Goal: Register for event/course

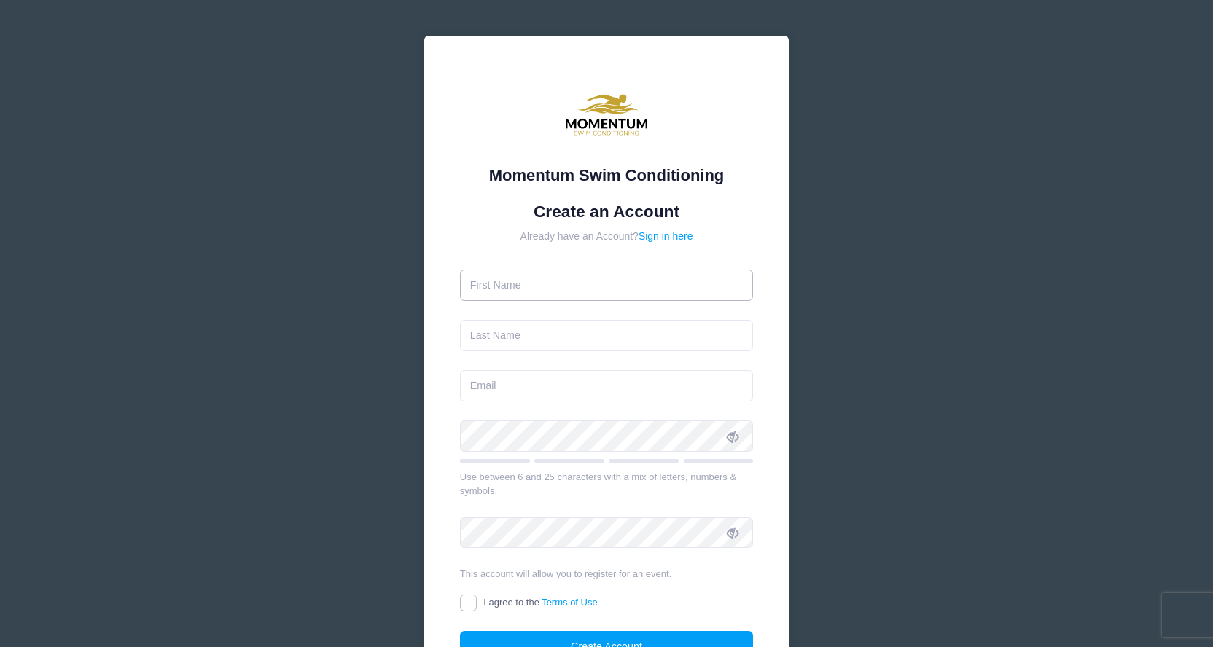
click at [649, 291] on input "text" at bounding box center [607, 285] width 294 height 31
type input "Wayne"
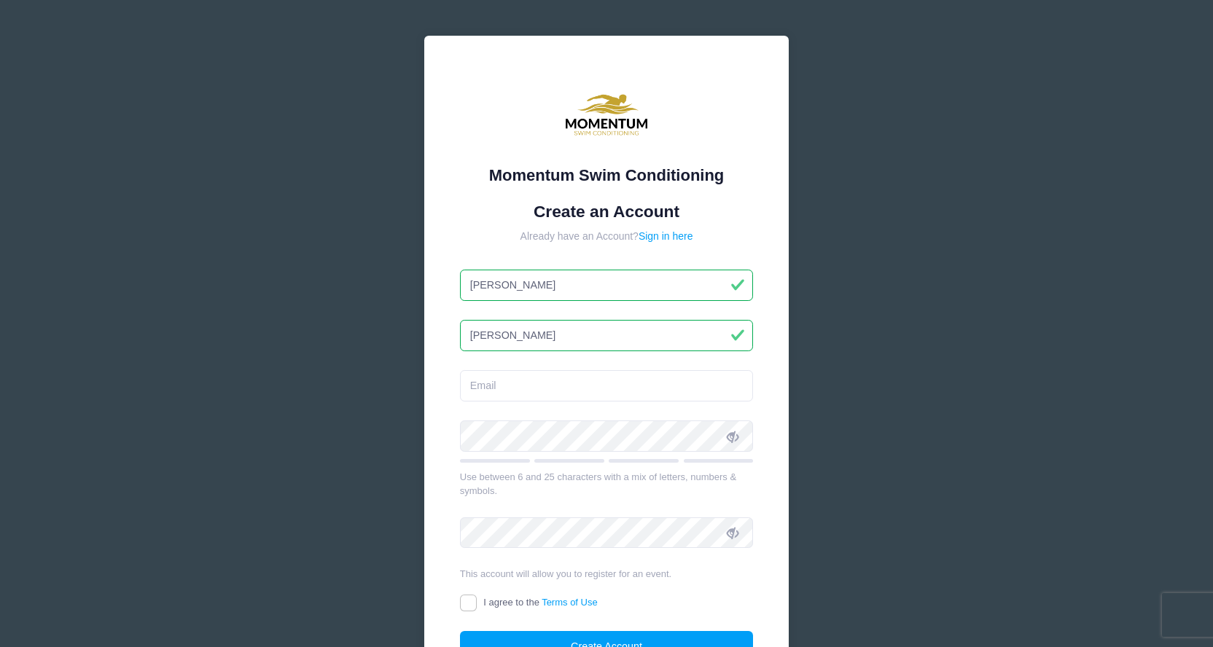
type input "Rapp"
type input "waynerapp@gmail.com"
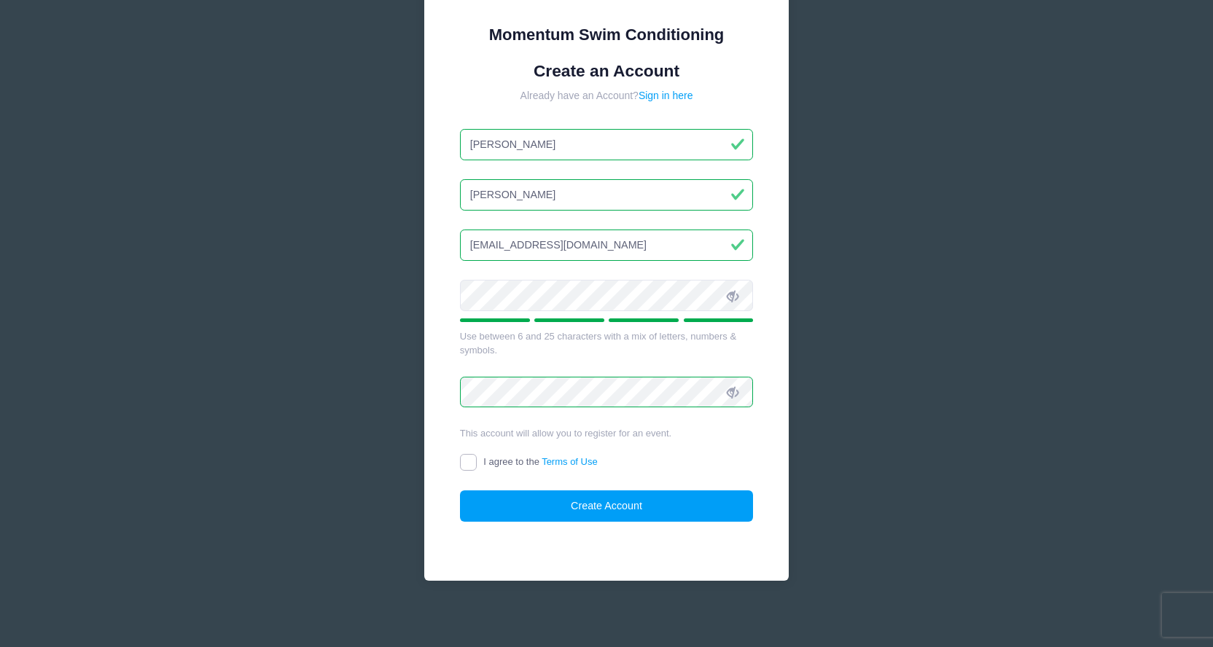
scroll to position [146, 0]
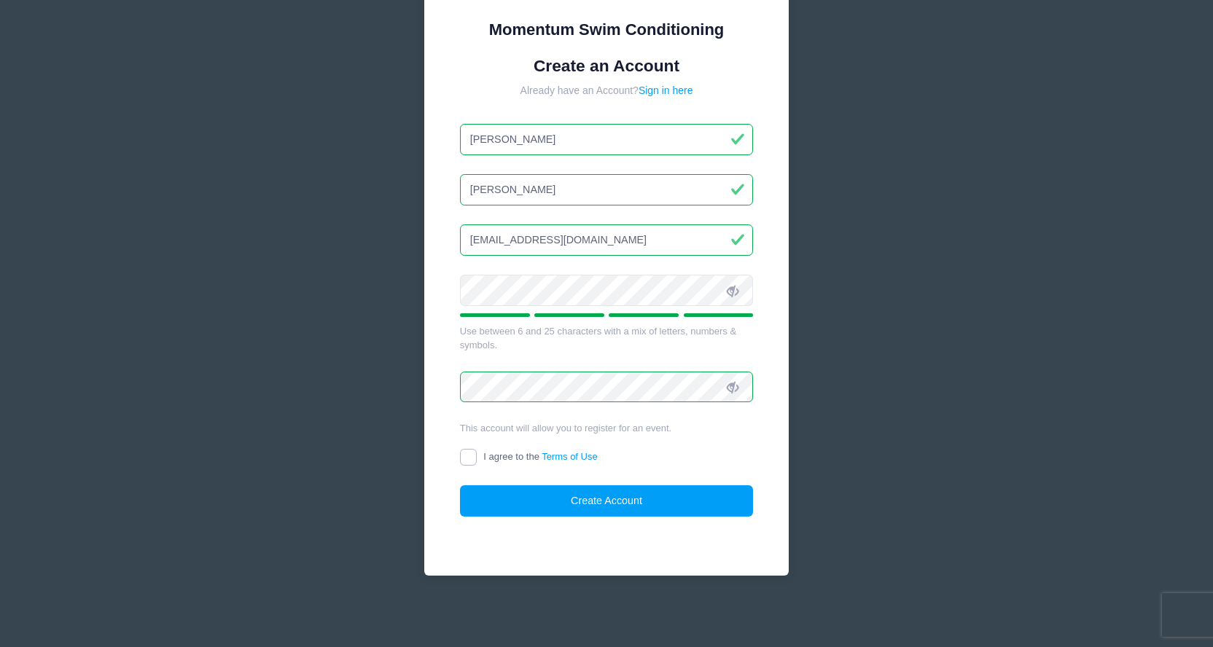
drag, startPoint x: 470, startPoint y: 458, endPoint x: 489, endPoint y: 471, distance: 22.6
click at [470, 458] on input "I agree to the Terms of Use" at bounding box center [468, 457] width 17 height 17
checkbox input "true"
click at [522, 500] on button "Create Account" at bounding box center [607, 500] width 294 height 31
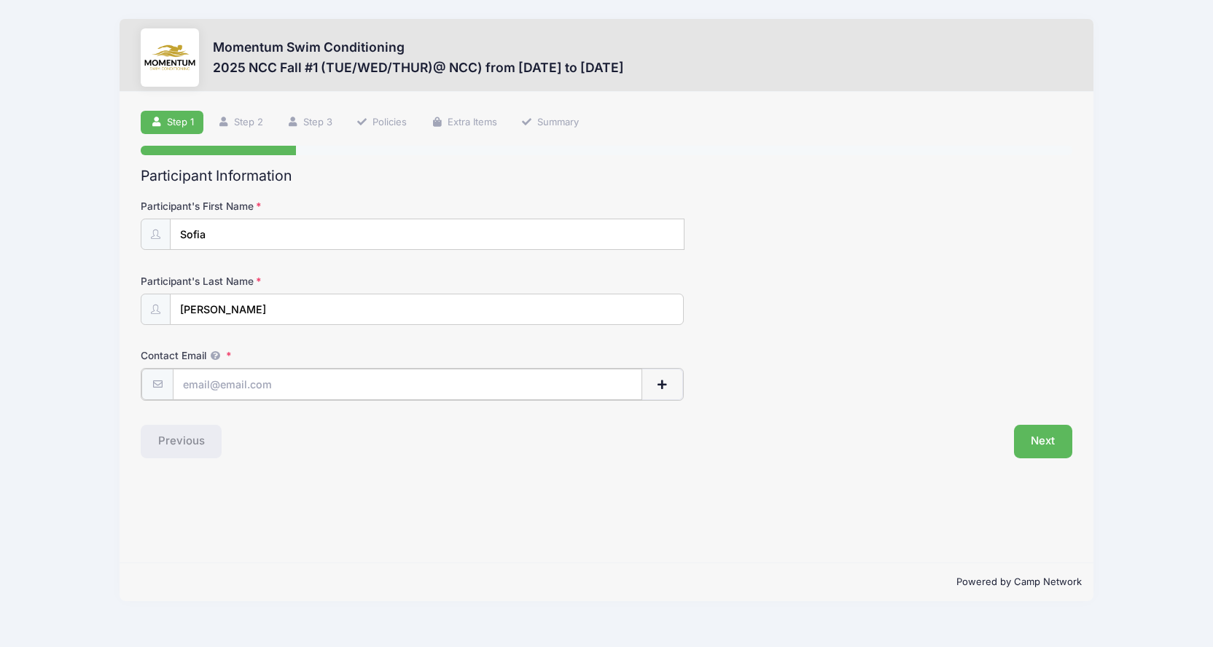
click at [501, 380] on input "Contact Email" at bounding box center [407, 384] width 469 height 31
type input "waynerapp@gmail.com"
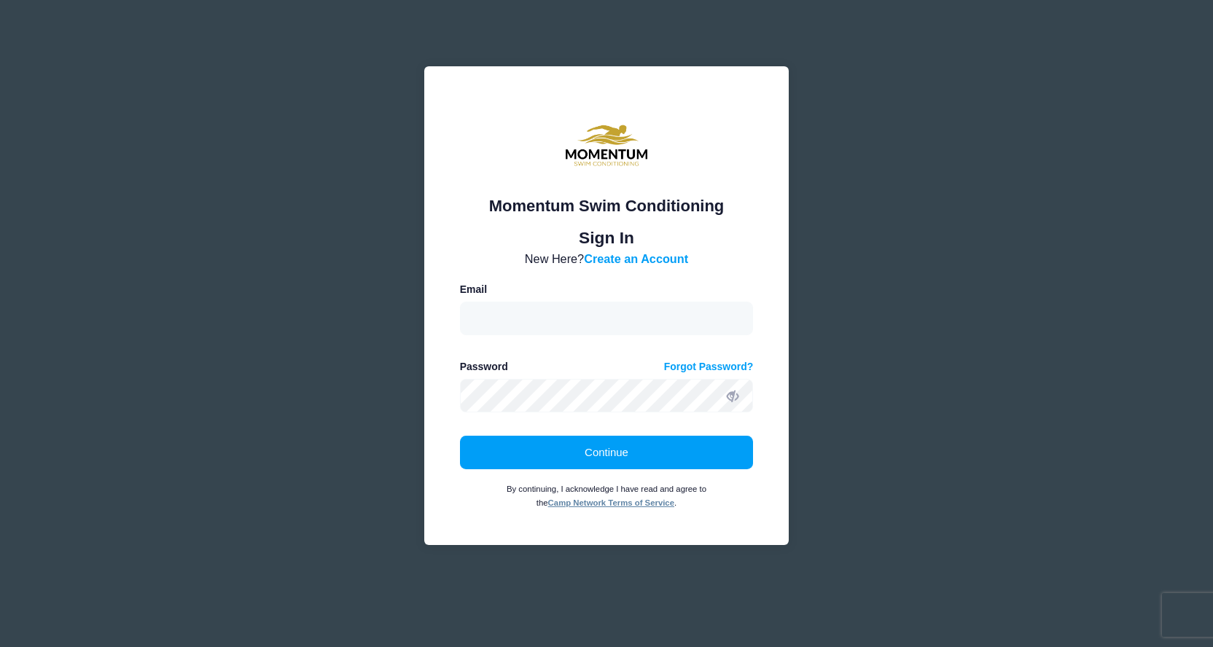
type input "[EMAIL_ADDRESS][DOMAIN_NAME]"
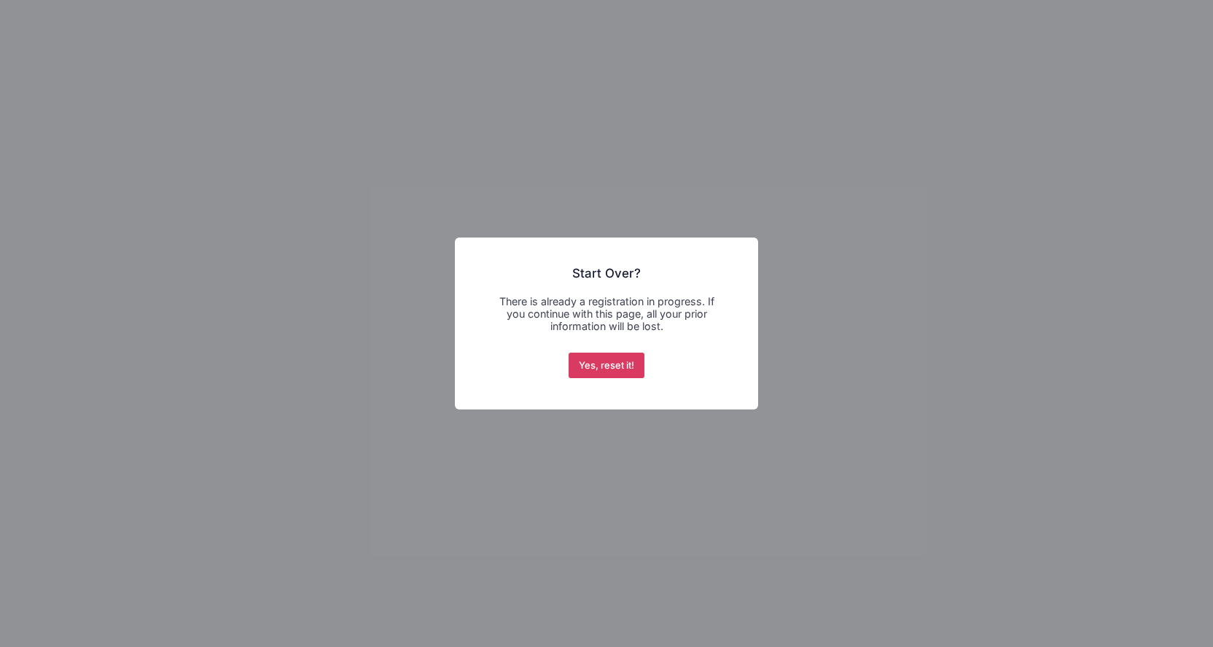
click at [595, 369] on button "Yes, reset it!" at bounding box center [606, 366] width 77 height 26
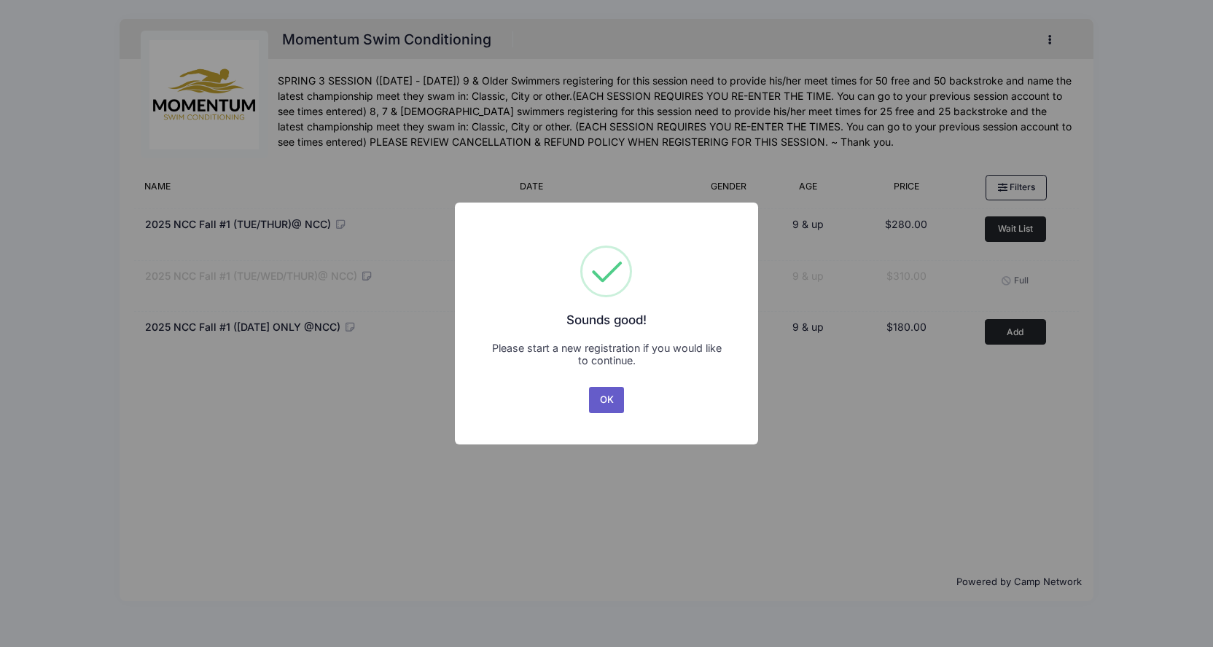
click at [602, 391] on button "OK" at bounding box center [606, 400] width 35 height 26
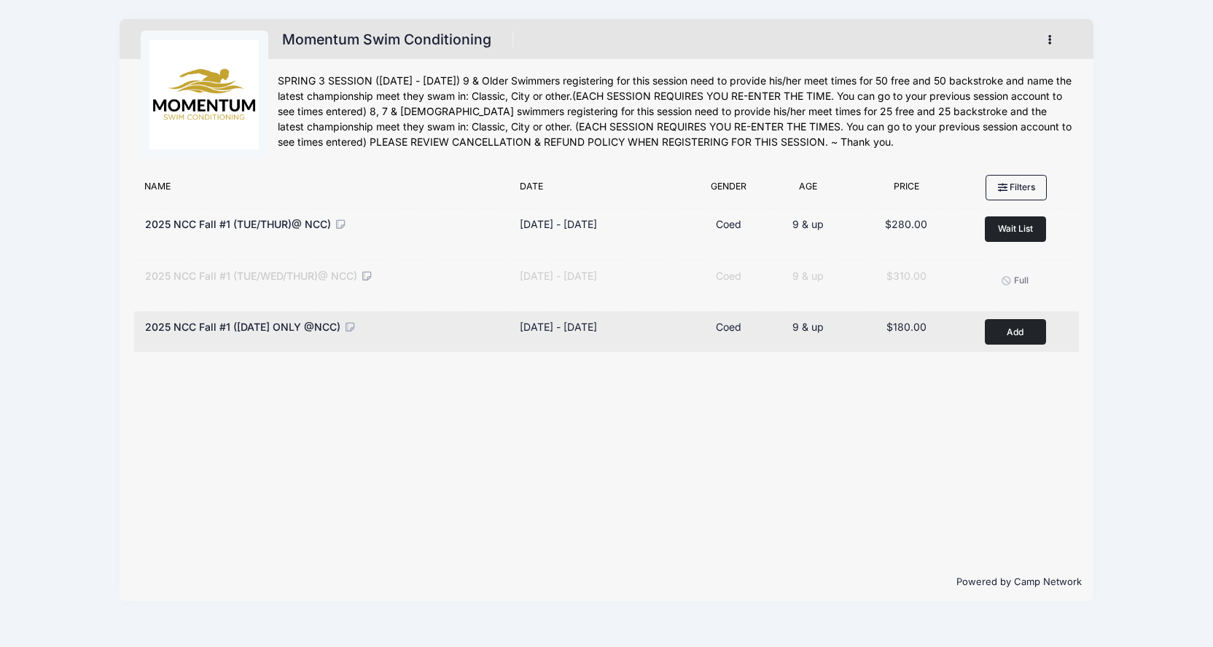
click at [1009, 336] on button "Add to Cart" at bounding box center [1015, 332] width 61 height 26
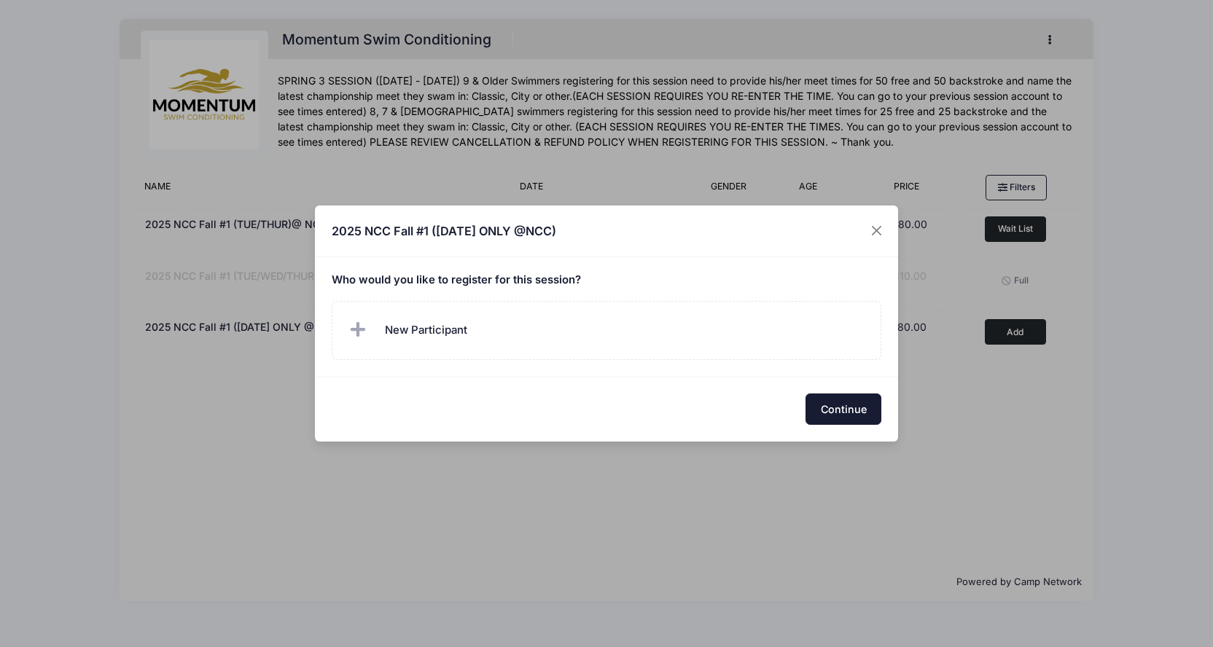
click at [827, 412] on button "Continue" at bounding box center [843, 409] width 76 height 31
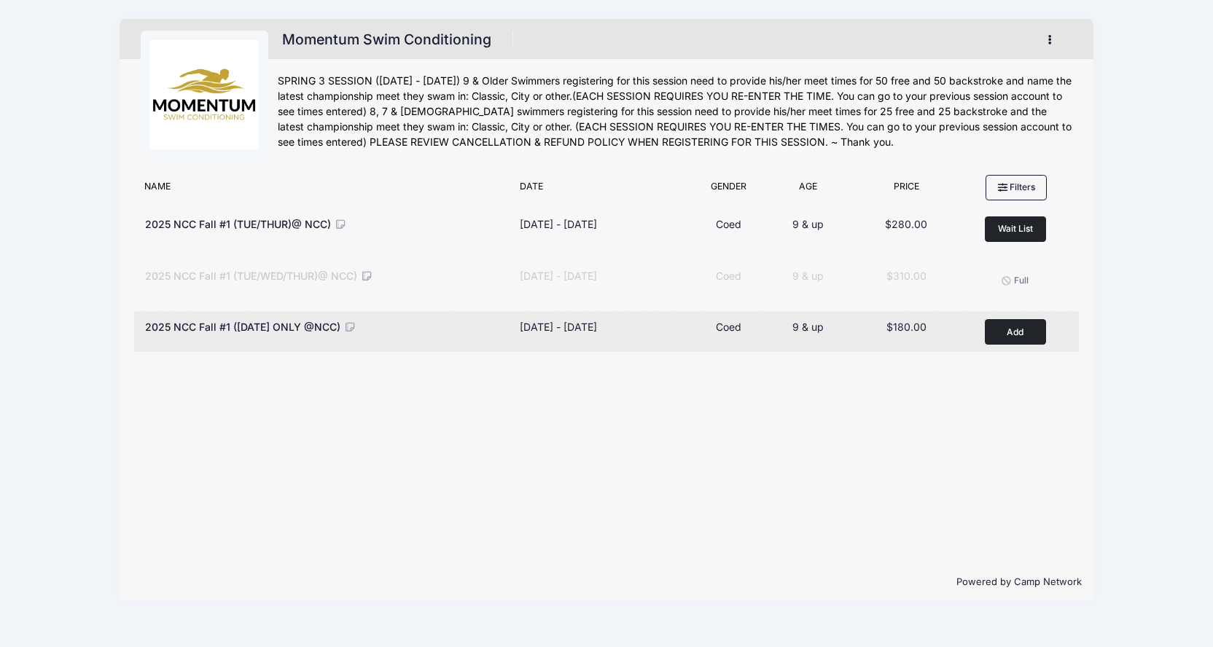
click at [1003, 340] on button "Add to Cart" at bounding box center [1015, 332] width 61 height 26
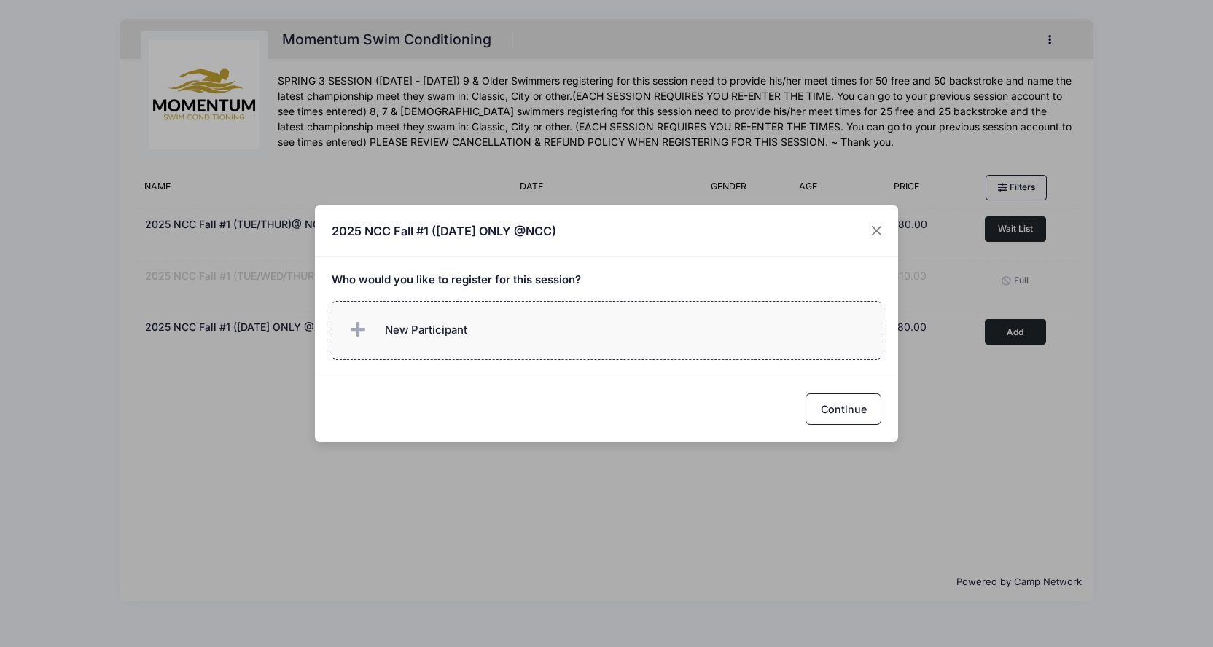
click at [525, 338] on label "New Participant" at bounding box center [607, 330] width 550 height 59
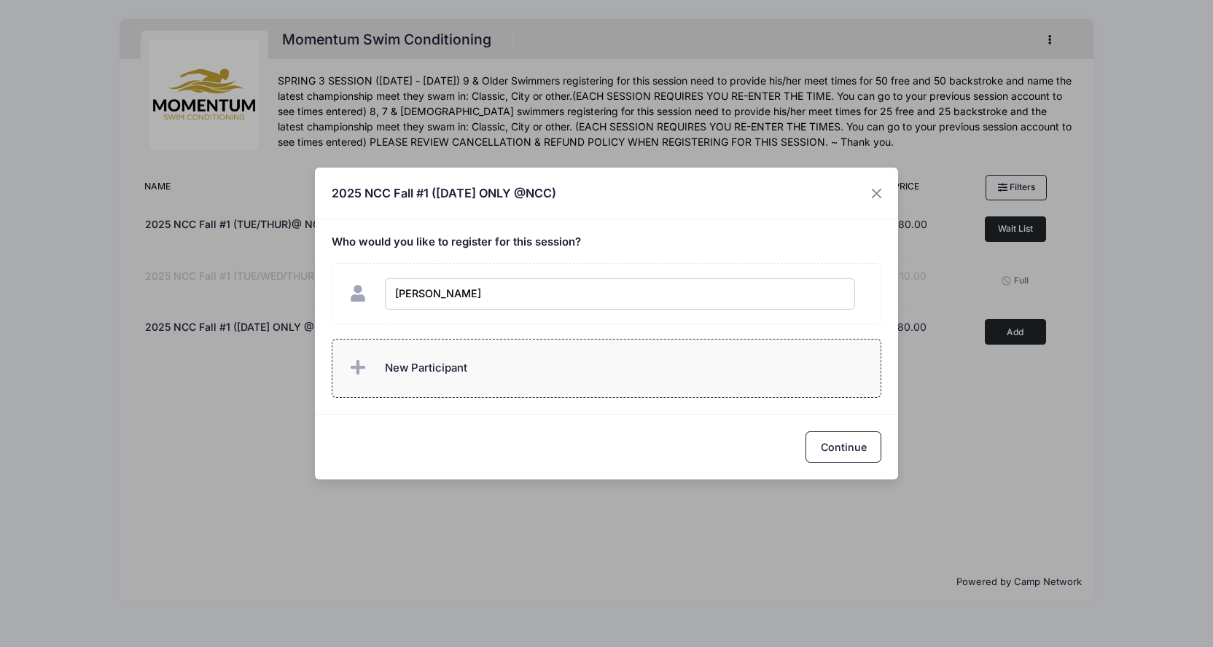
type input "[PERSON_NAME]"
checkbox input "true"
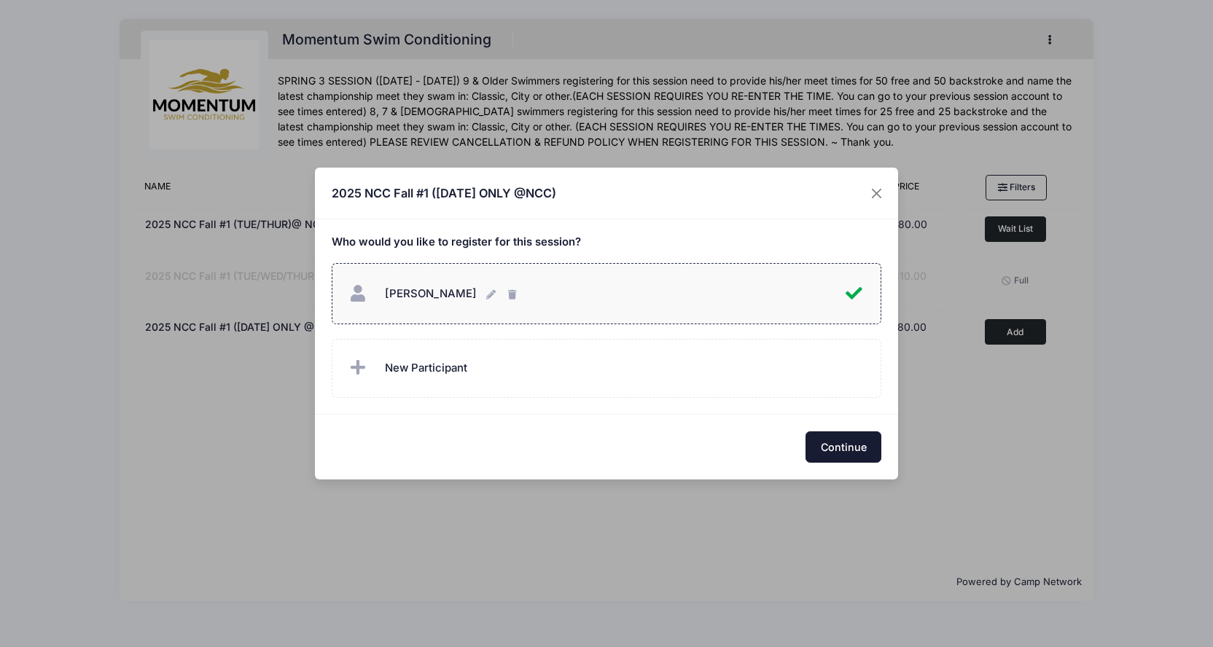
click at [849, 447] on button "Continue" at bounding box center [843, 446] width 76 height 31
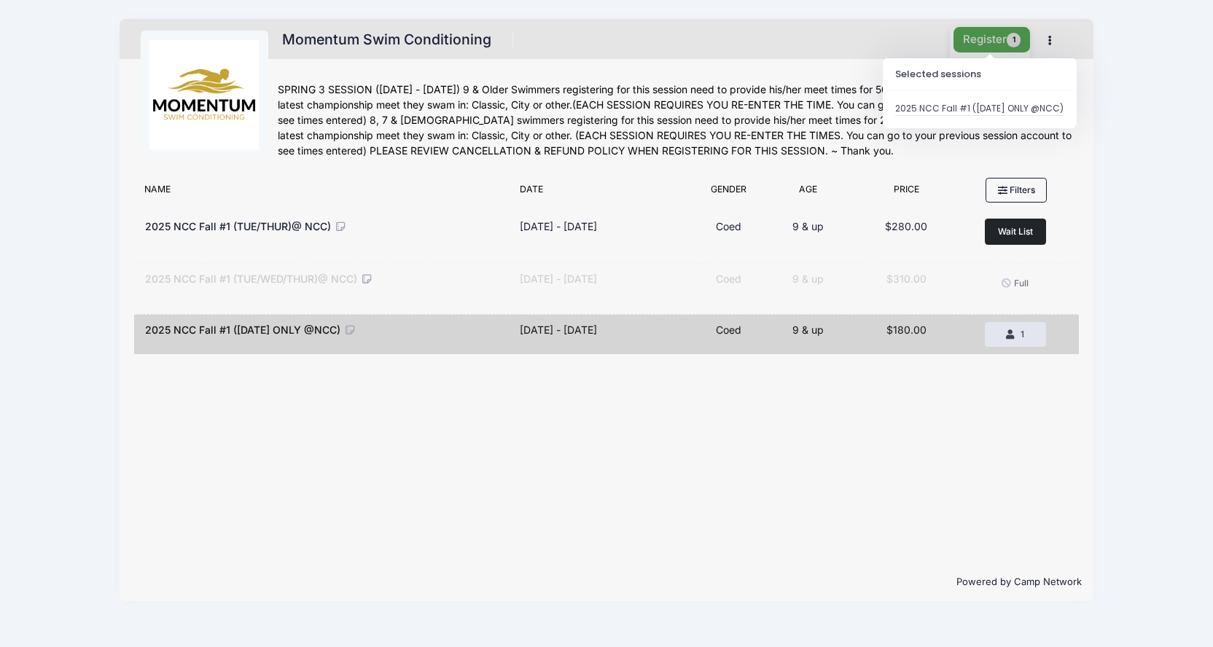
click at [992, 41] on button "Register 1" at bounding box center [991, 40] width 77 height 26
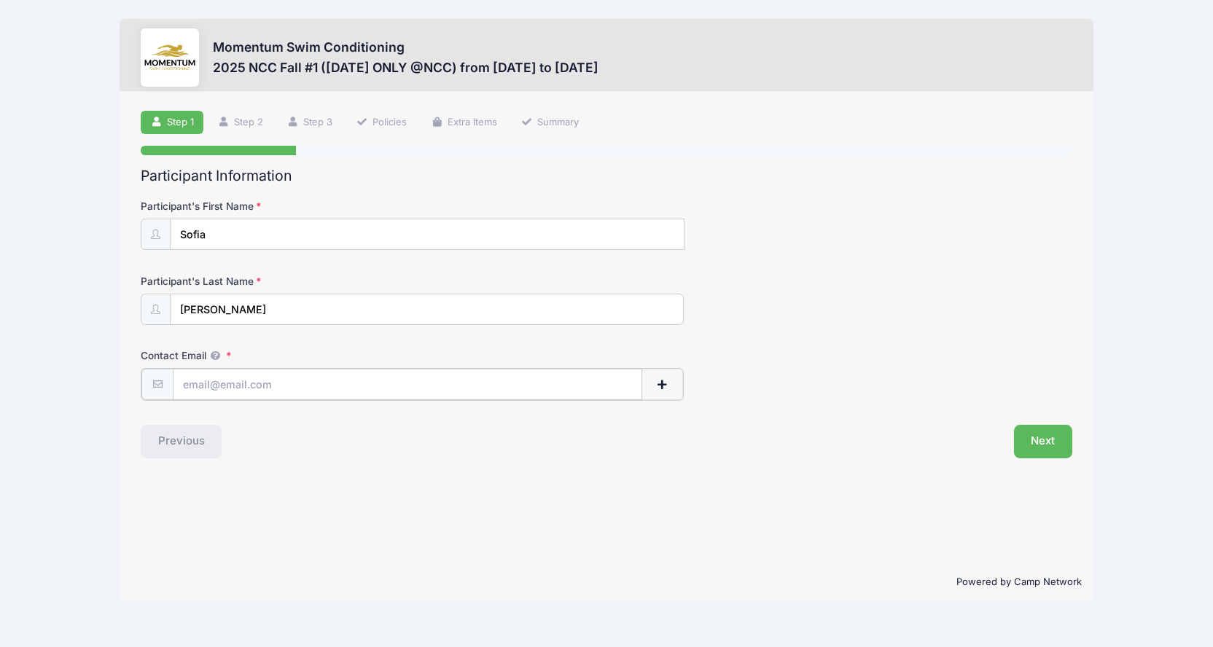
click at [353, 394] on input "Contact Email" at bounding box center [407, 384] width 469 height 31
type input "[EMAIL_ADDRESS][DOMAIN_NAME]"
click at [1029, 452] on button "Next" at bounding box center [1043, 440] width 59 height 34
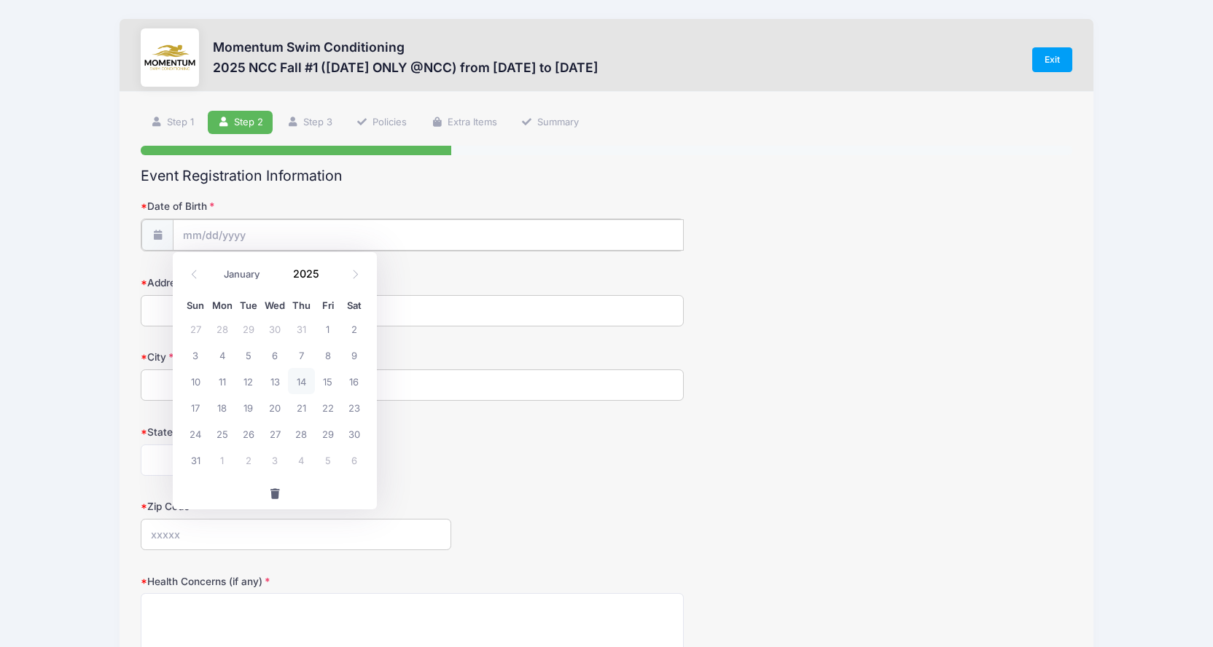
click at [366, 241] on input "Date of Birth" at bounding box center [428, 234] width 511 height 31
click at [372, 236] on input "Date of Birth" at bounding box center [428, 234] width 511 height 31
click at [200, 238] on input "Date of Birth" at bounding box center [428, 234] width 511 height 31
click at [810, 365] on div "City" at bounding box center [606, 373] width 931 height 51
click at [385, 237] on input "Date of Birth" at bounding box center [428, 234] width 511 height 31
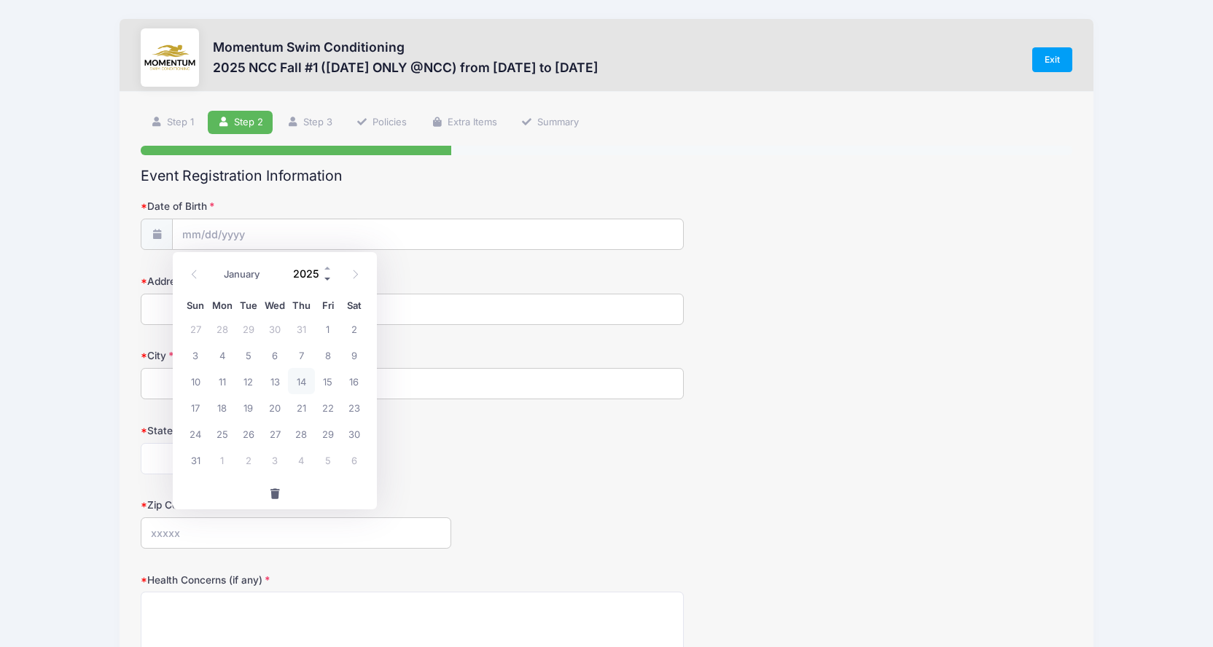
click at [325, 277] on span at bounding box center [328, 278] width 10 height 11
click at [326, 277] on span at bounding box center [328, 278] width 10 height 11
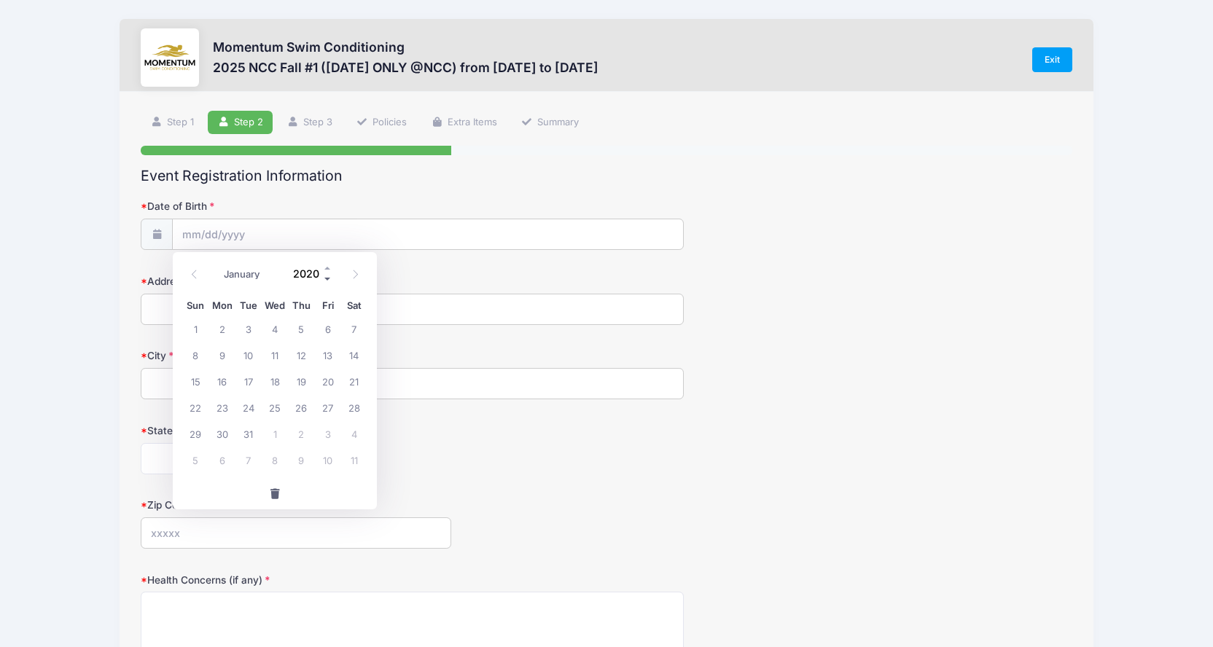
click at [326, 277] on span at bounding box center [328, 278] width 10 height 11
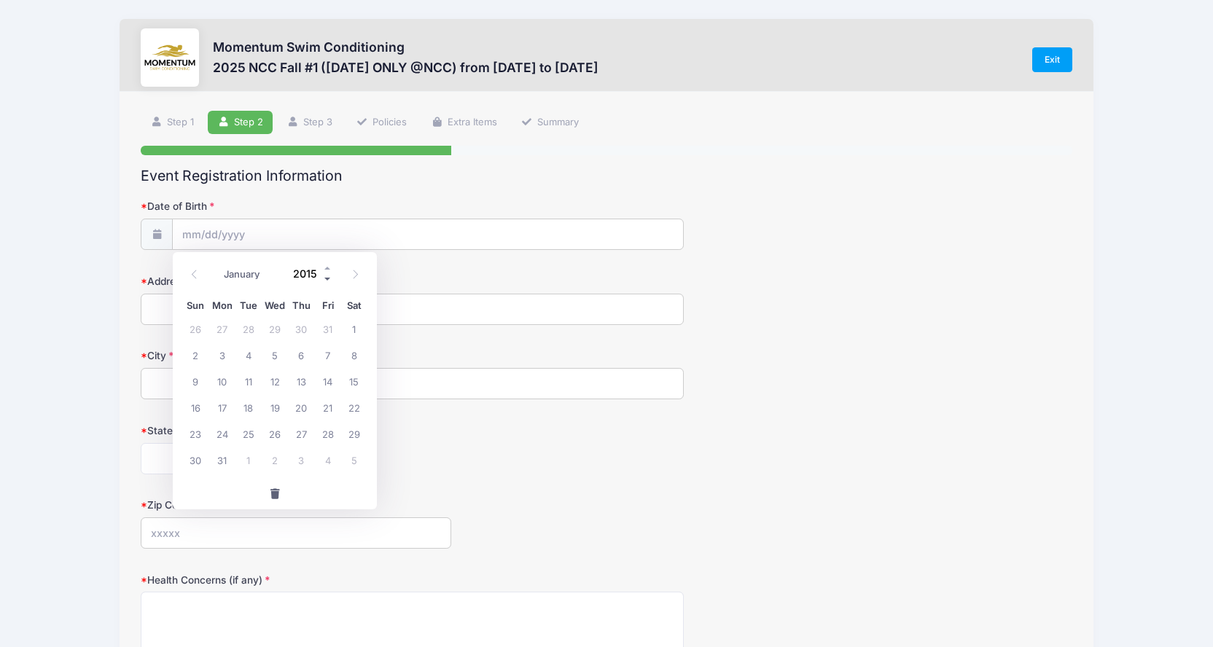
click at [326, 277] on span at bounding box center [328, 278] width 10 height 11
type input "2014"
click at [197, 276] on icon at bounding box center [193, 274] width 9 height 9
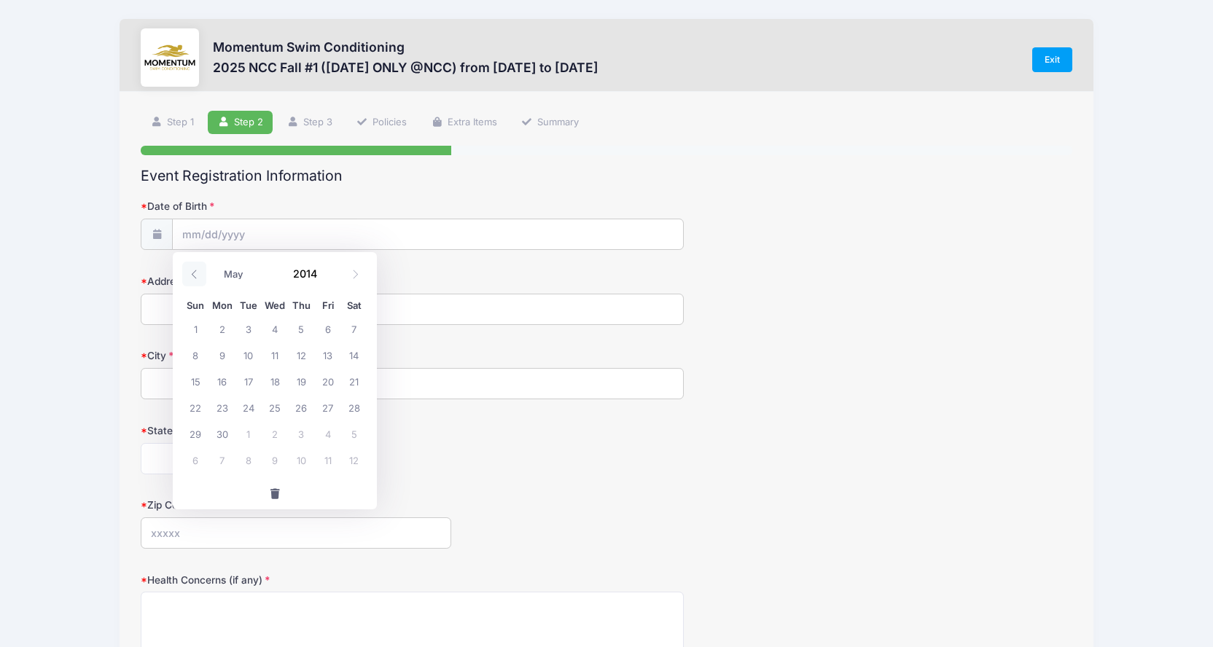
click at [197, 276] on icon at bounding box center [193, 274] width 9 height 9
select select "0"
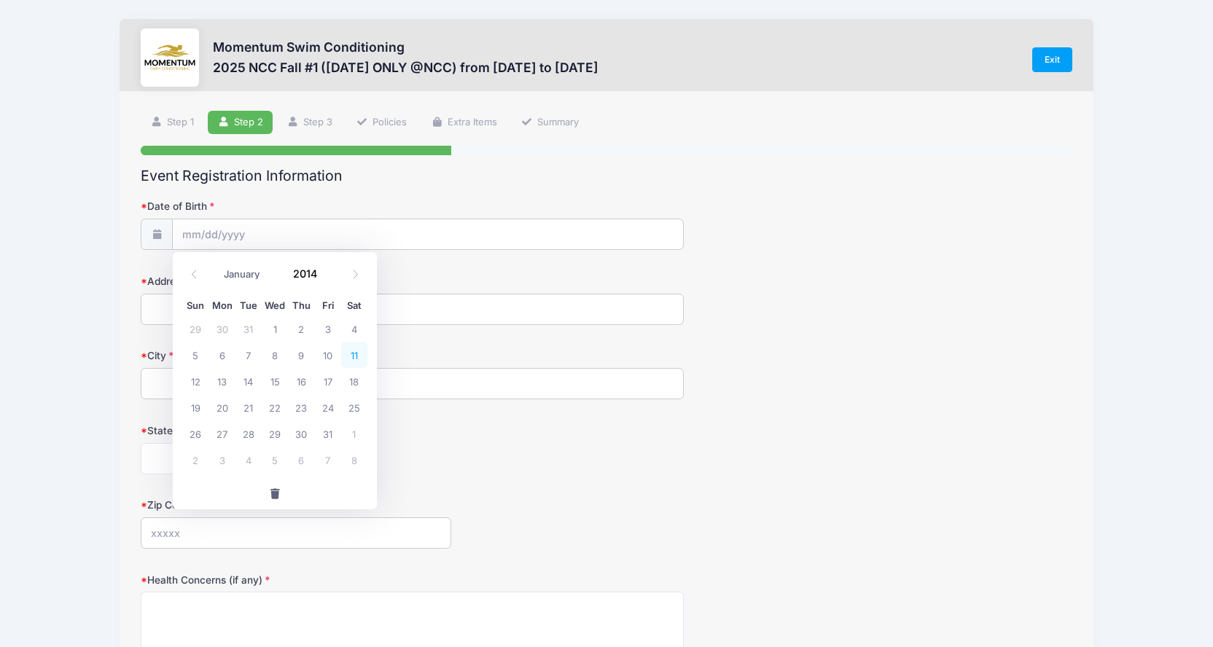
click at [353, 354] on span "11" at bounding box center [354, 355] width 26 height 26
type input "01/11/2014"
click at [314, 316] on input "Address" at bounding box center [413, 309] width 544 height 31
type input "1108 Monterey Ct"
type input "Naperville"
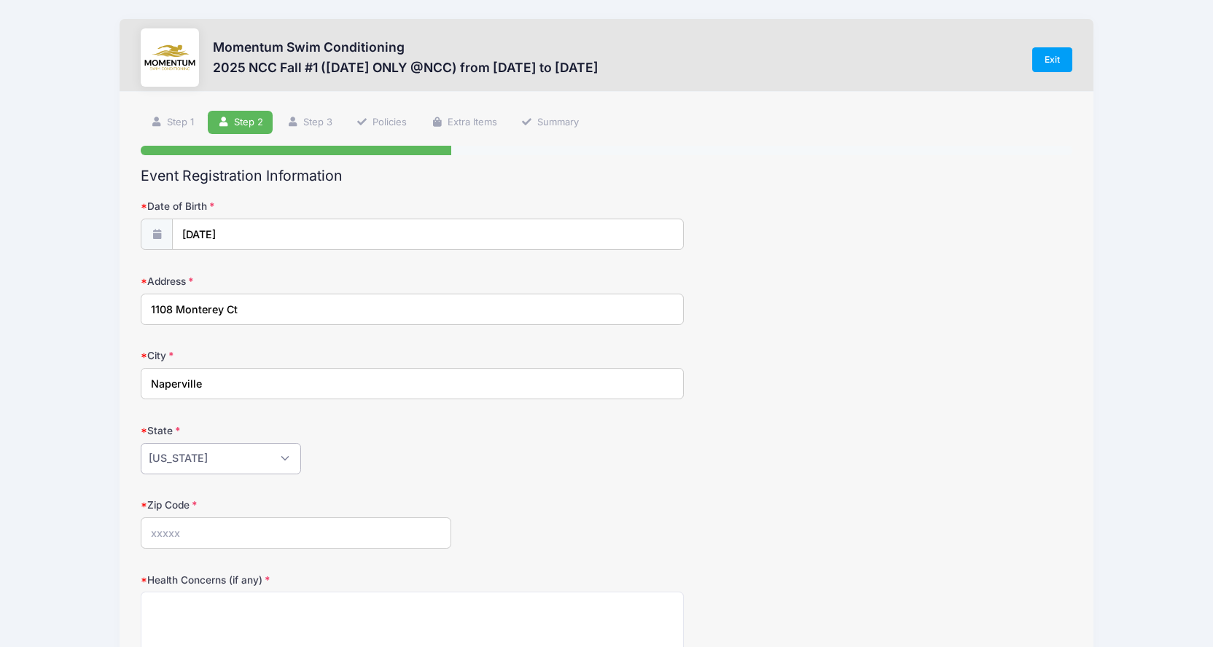
select select "IL"
type input "60540"
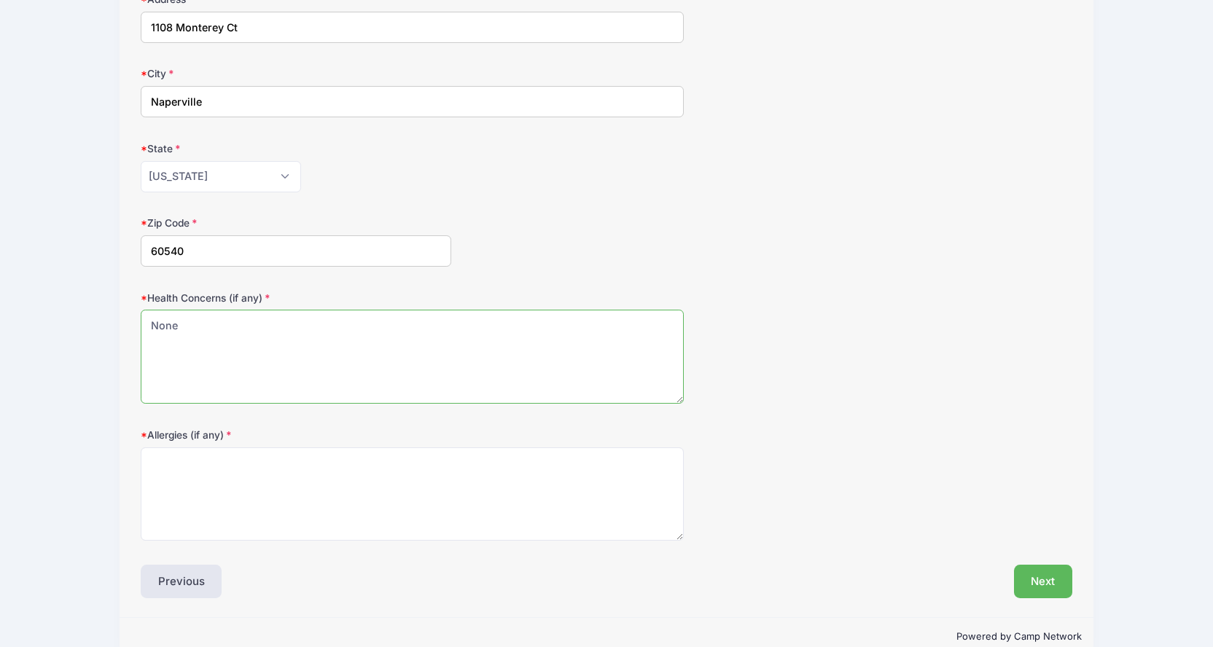
scroll to position [310, 0]
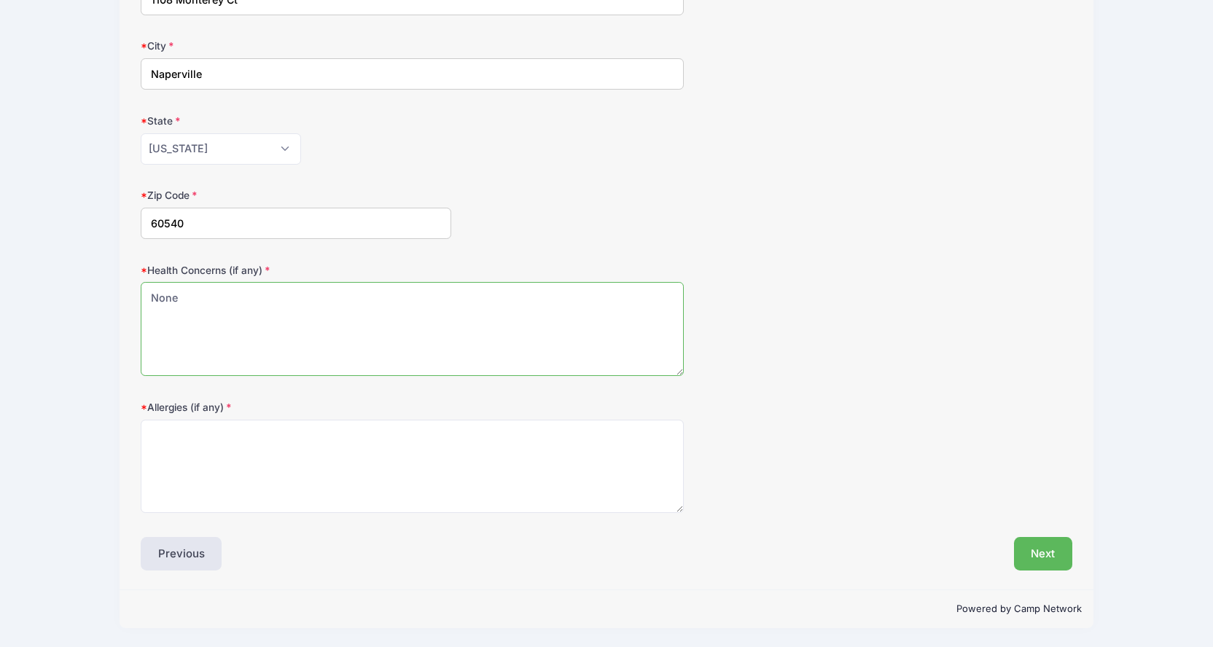
type textarea "None"
click at [493, 434] on textarea "Allergies (if any)" at bounding box center [413, 467] width 544 height 94
type textarea "None"
click at [1020, 419] on div "Allergies (if any) None" at bounding box center [606, 457] width 931 height 114
click at [1036, 549] on button "Next" at bounding box center [1043, 554] width 59 height 34
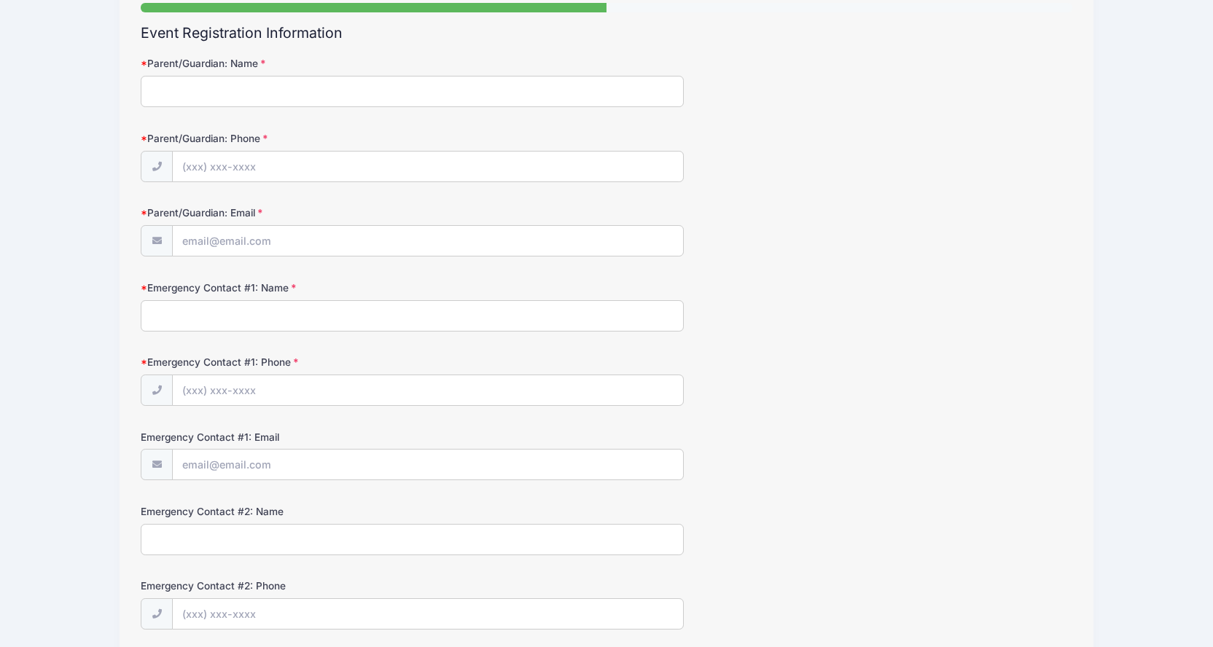
scroll to position [0, 0]
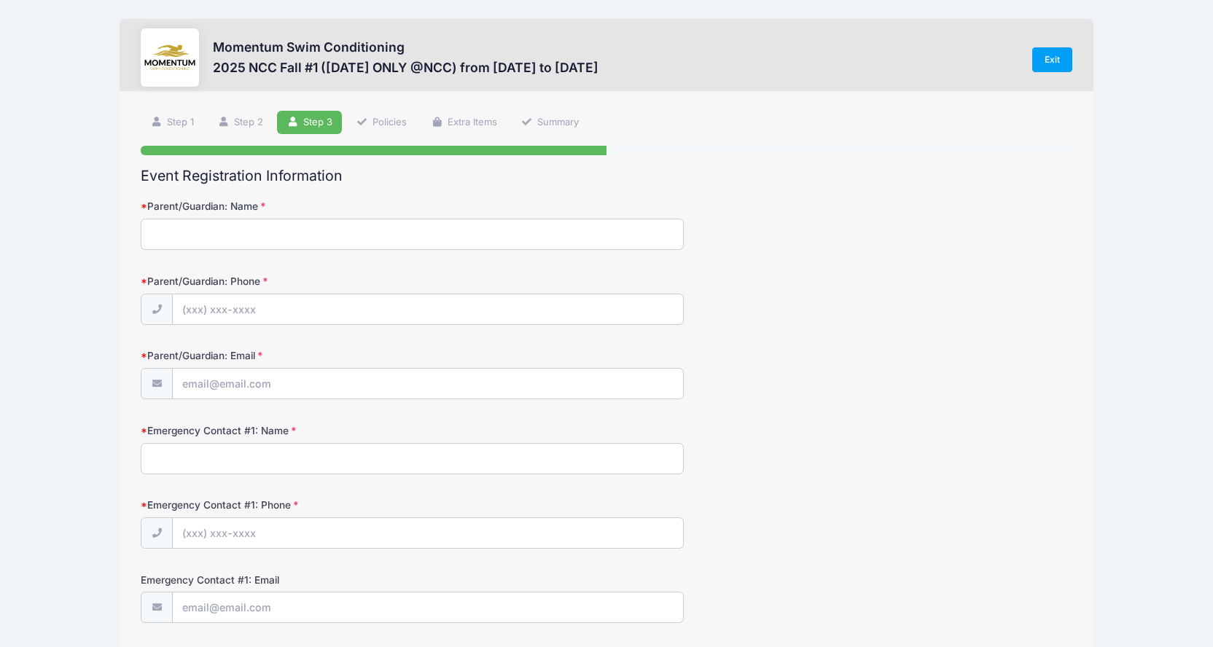
click at [501, 243] on input "Parent/Guardian: Name" at bounding box center [413, 234] width 544 height 31
type input "Wayne Rapp"
type input "(312) 860-0403"
type input "waynerapp@gmail.com"
type input "E"
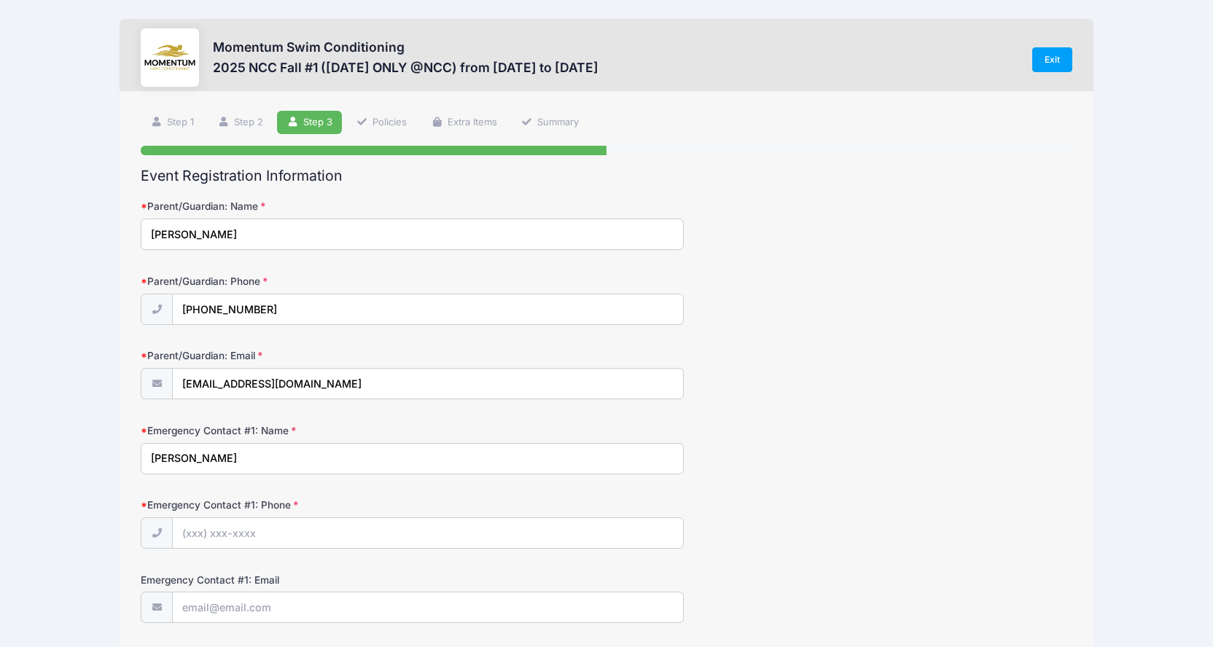
type input "Wayne Rapp"
type input "(312) 860-0403"
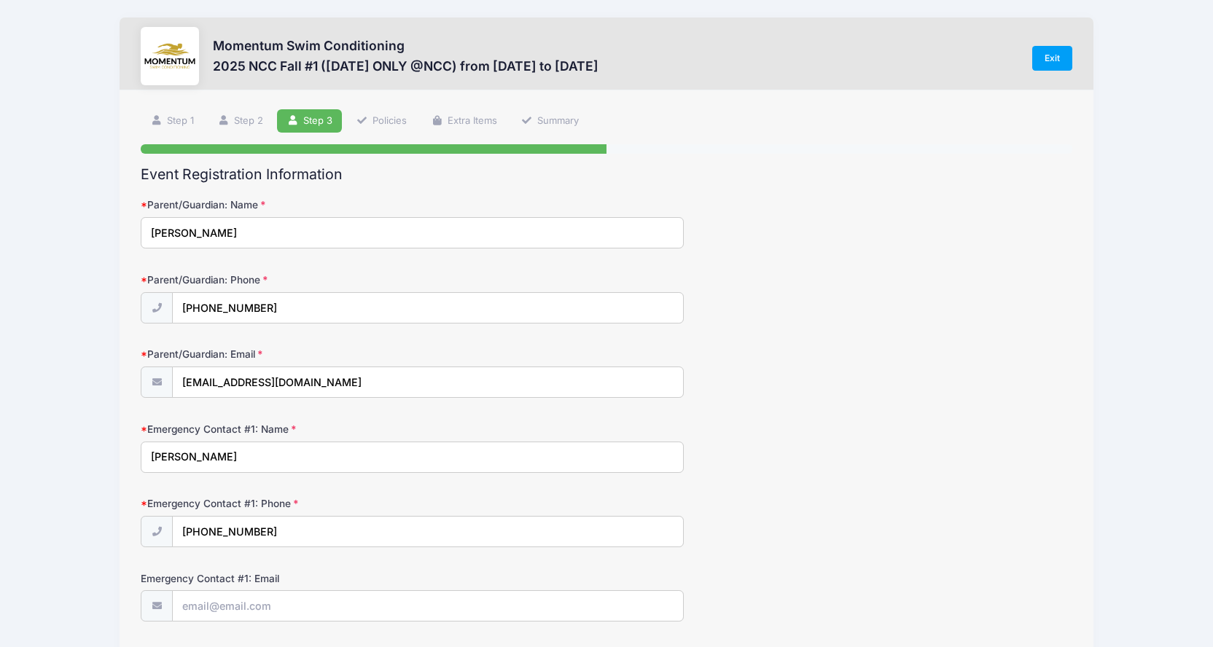
click at [1181, 426] on div "Momentum Swim Conditioning 2025 NCC Fall #1 (WEDNESDAY ONLY @NCC) from 09/17 to…" at bounding box center [606, 609] width 1169 height 1220
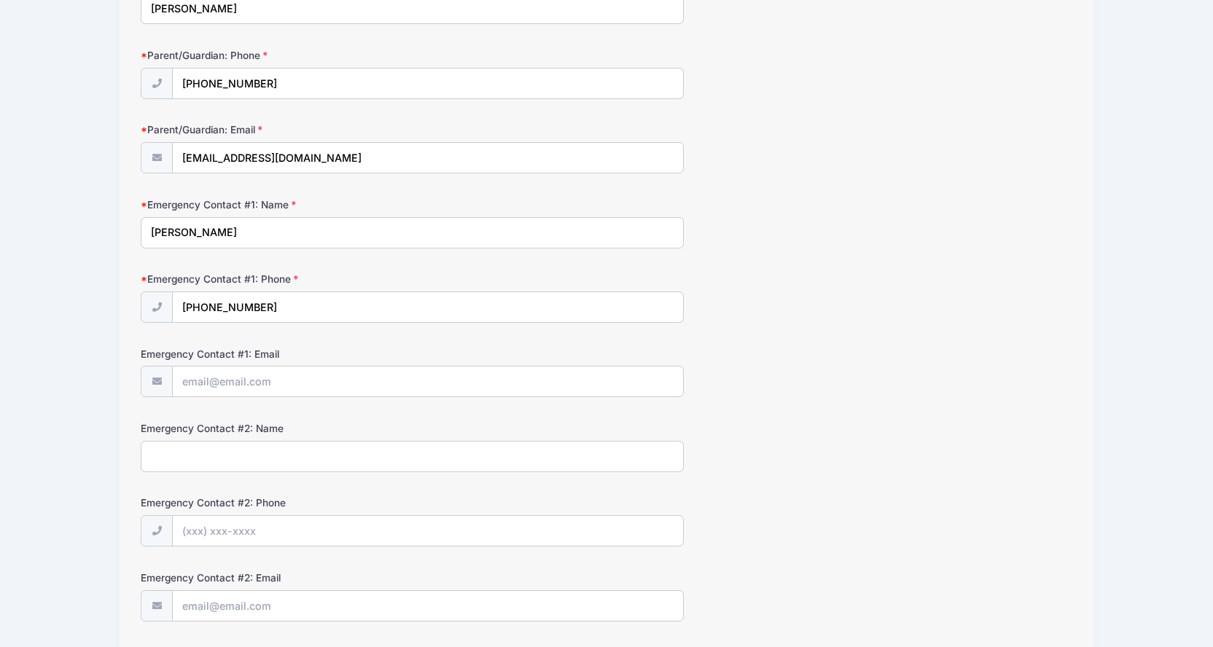
scroll to position [246, 0]
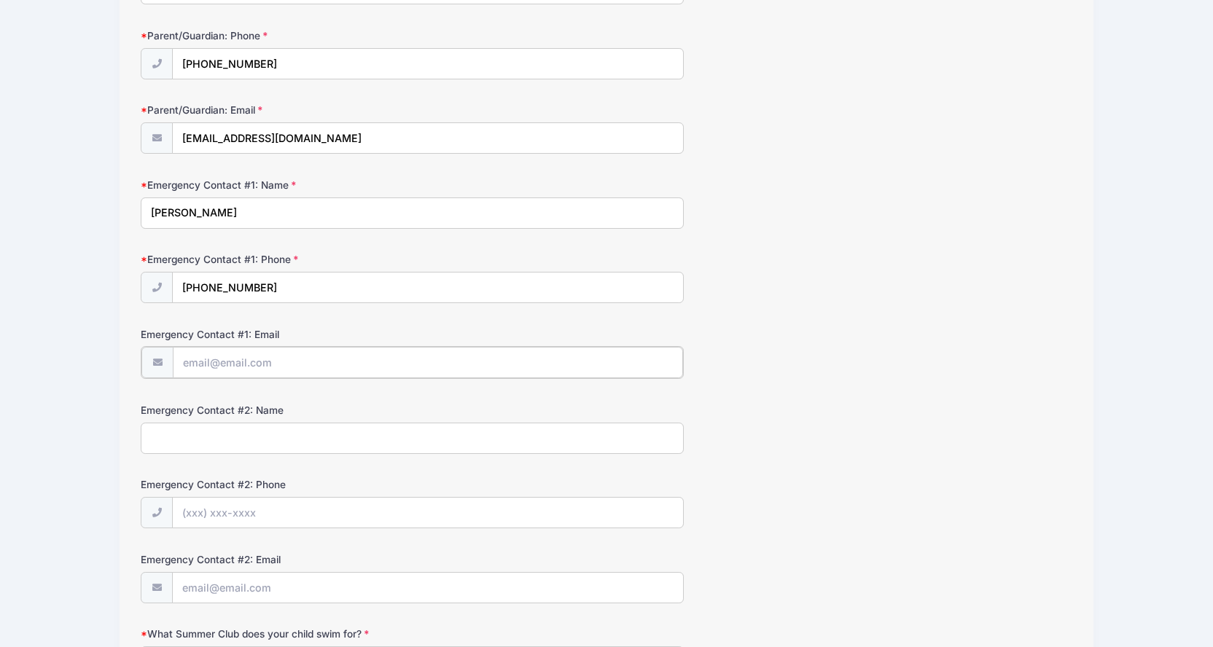
click at [517, 348] on input "Emergency Contact #1: Email" at bounding box center [428, 362] width 510 height 31
type input "waynerapp@gmail.com"
type input "S"
type input "Emily Rapp"
type input "(312) 961-3808"
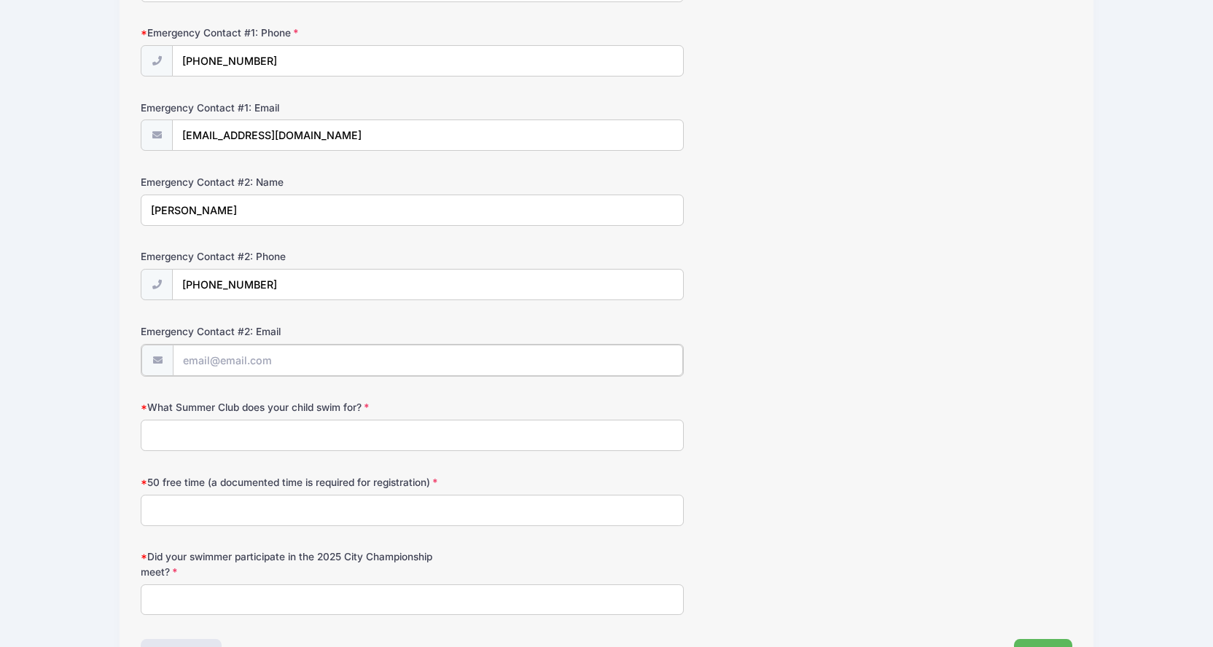
scroll to position [474, 0]
type input "emilyrapp14@gmail.com"
type input "Hobson West"
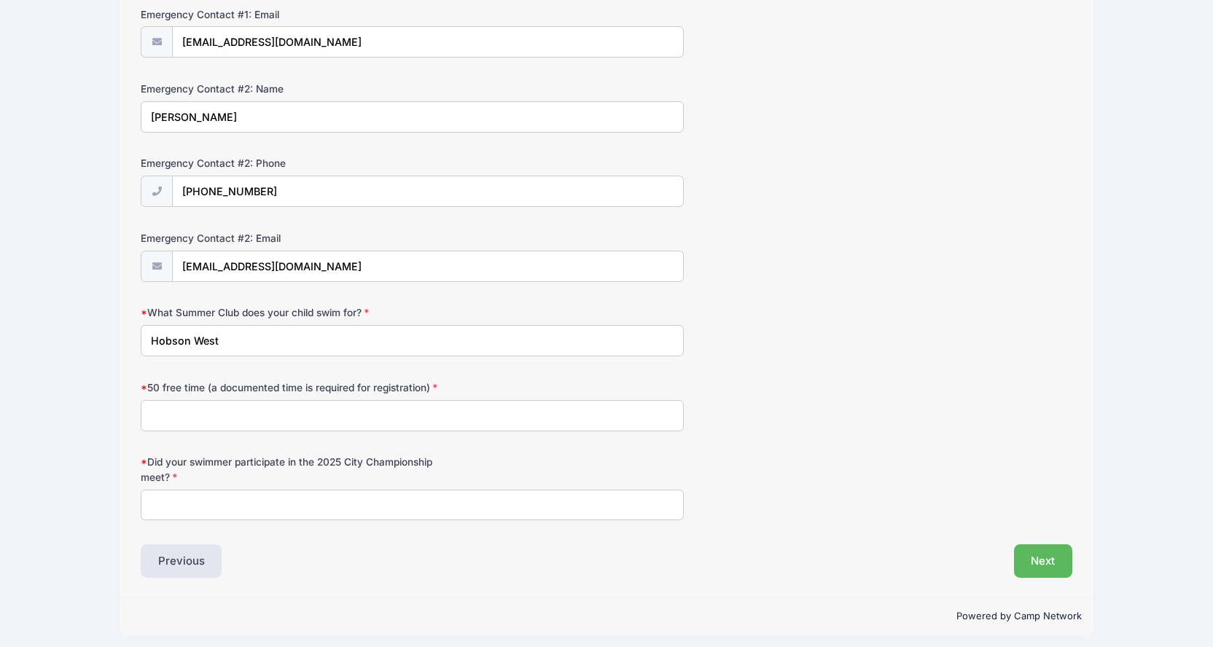
scroll to position [573, 0]
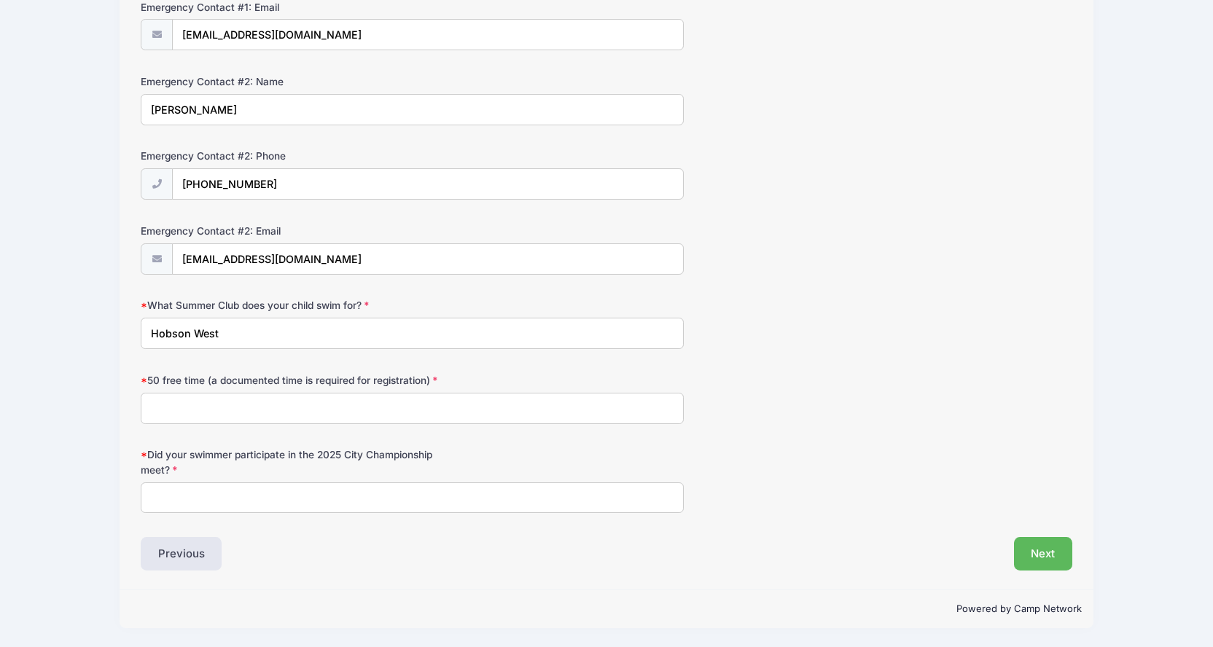
click at [433, 493] on input "Did your swimmer participate in the 2025 City Championship meet?" at bounding box center [413, 497] width 544 height 31
type input "No"
click at [431, 404] on input "50 free time (a documented time is required for registration)" at bounding box center [413, 408] width 544 height 31
